Goal: Task Accomplishment & Management: Manage account settings

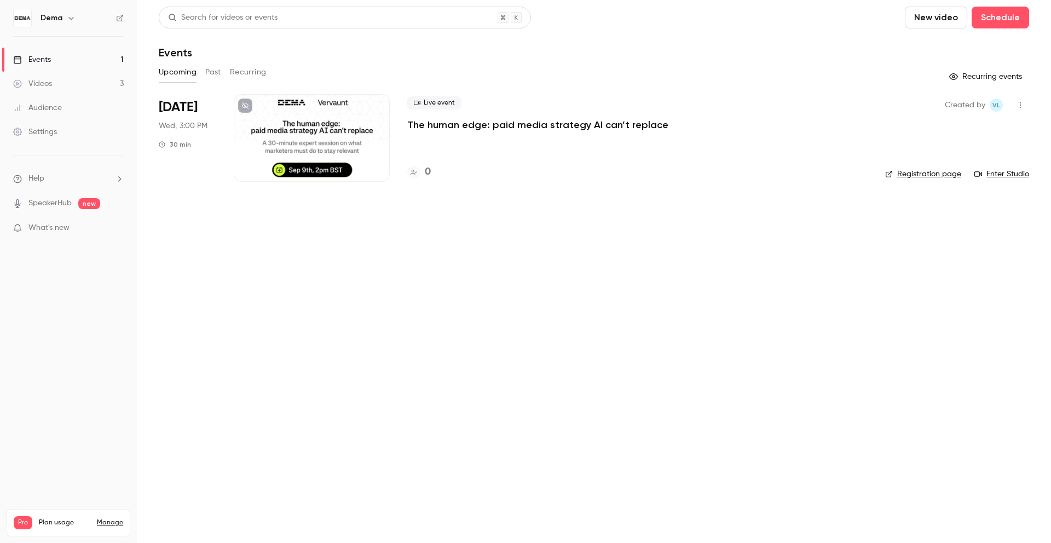
click at [521, 126] on p "The human edge: paid media strategy AI can’t replace" at bounding box center [537, 124] width 261 height 13
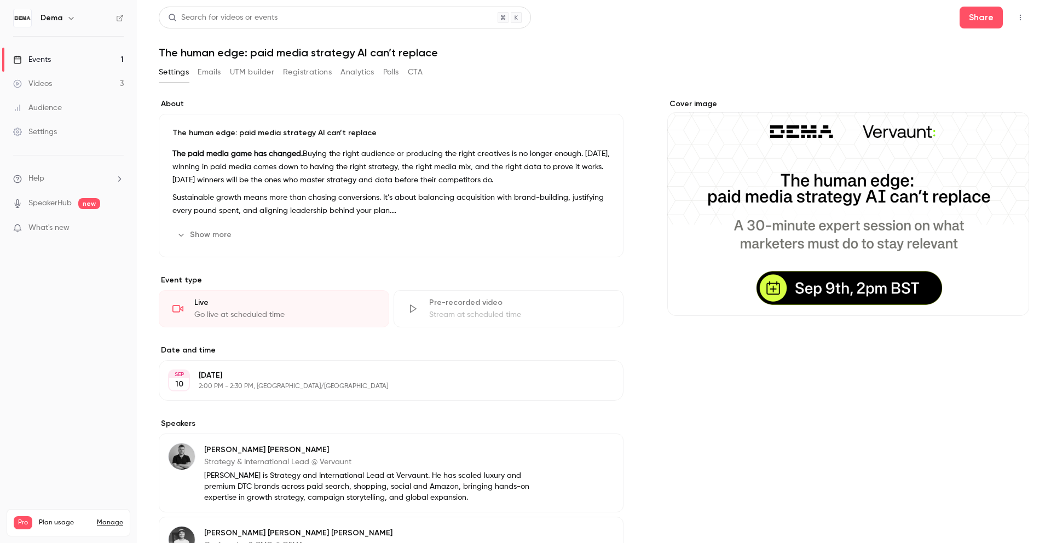
click at [214, 75] on button "Emails" at bounding box center [209, 73] width 23 height 18
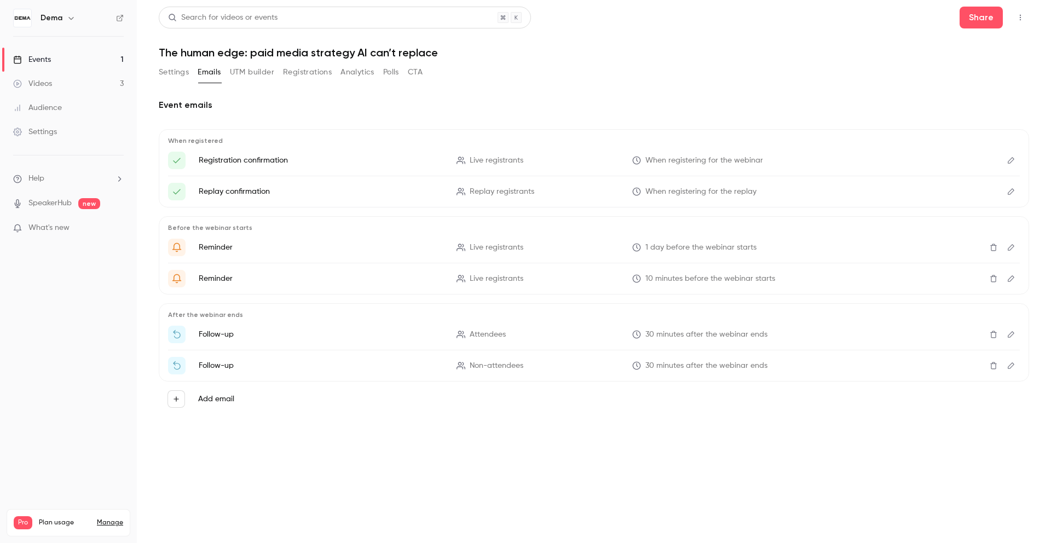
click at [168, 67] on button "Settings" at bounding box center [174, 73] width 30 height 18
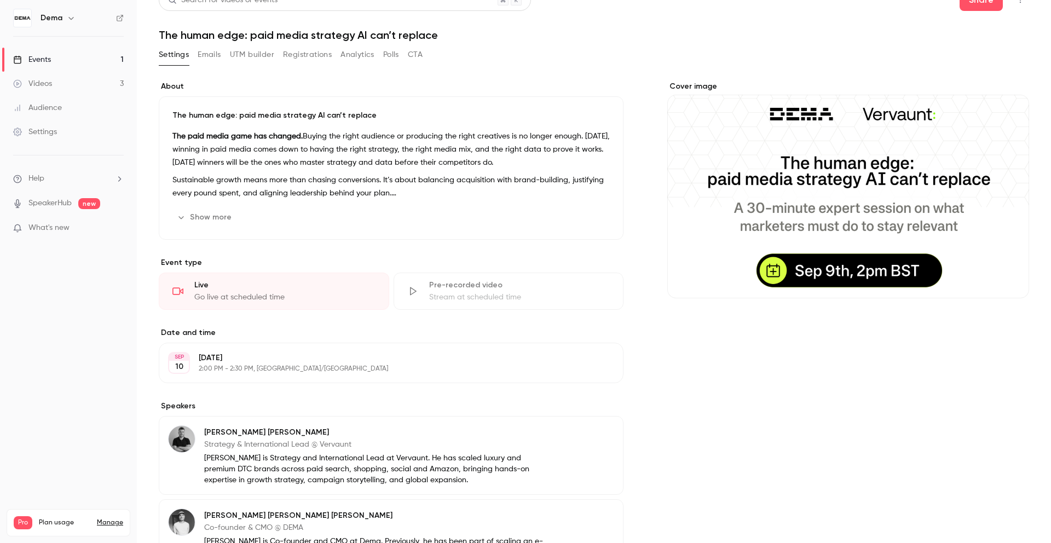
scroll to position [21, 0]
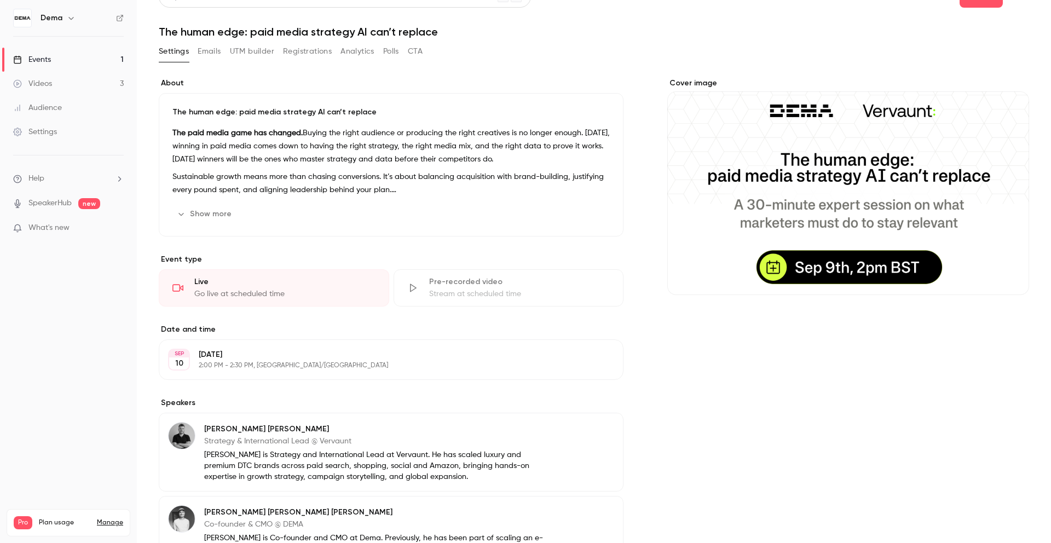
click at [1011, 280] on button "Cover image" at bounding box center [1010, 275] width 22 height 22
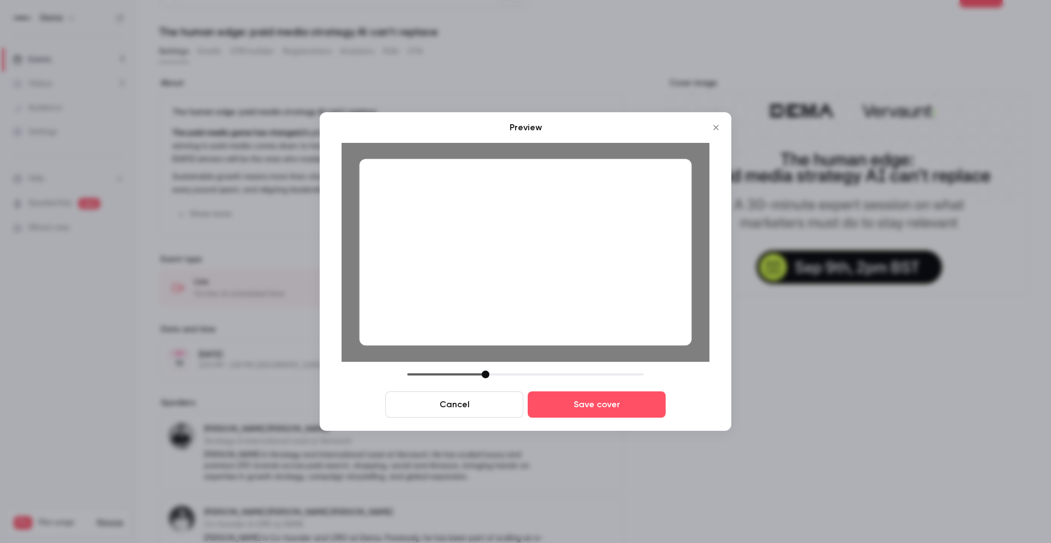
drag, startPoint x: 528, startPoint y: 257, endPoint x: 528, endPoint y: 263, distance: 6.0
click at [528, 263] on div at bounding box center [526, 252] width 332 height 187
click at [590, 404] on button "Save cover" at bounding box center [597, 404] width 138 height 26
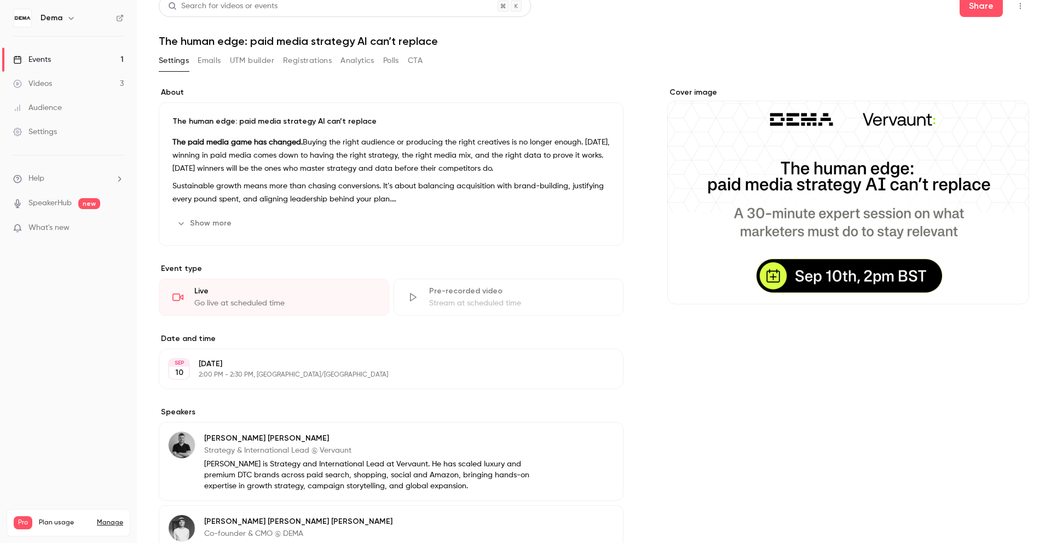
scroll to position [0, 0]
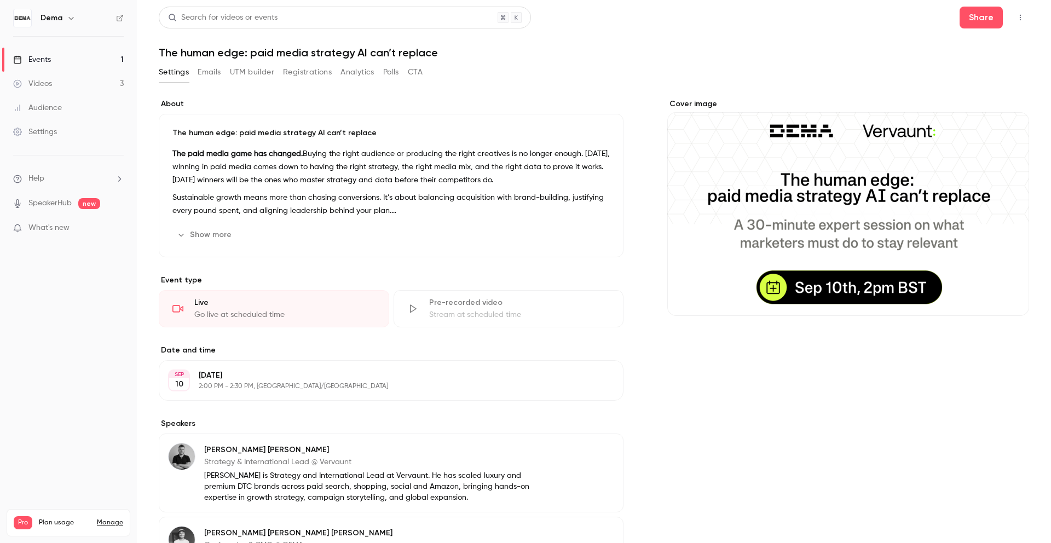
click at [676, 425] on div "Cover image" at bounding box center [848, 431] width 362 height 665
